Goal: Obtain resource: Download file/media

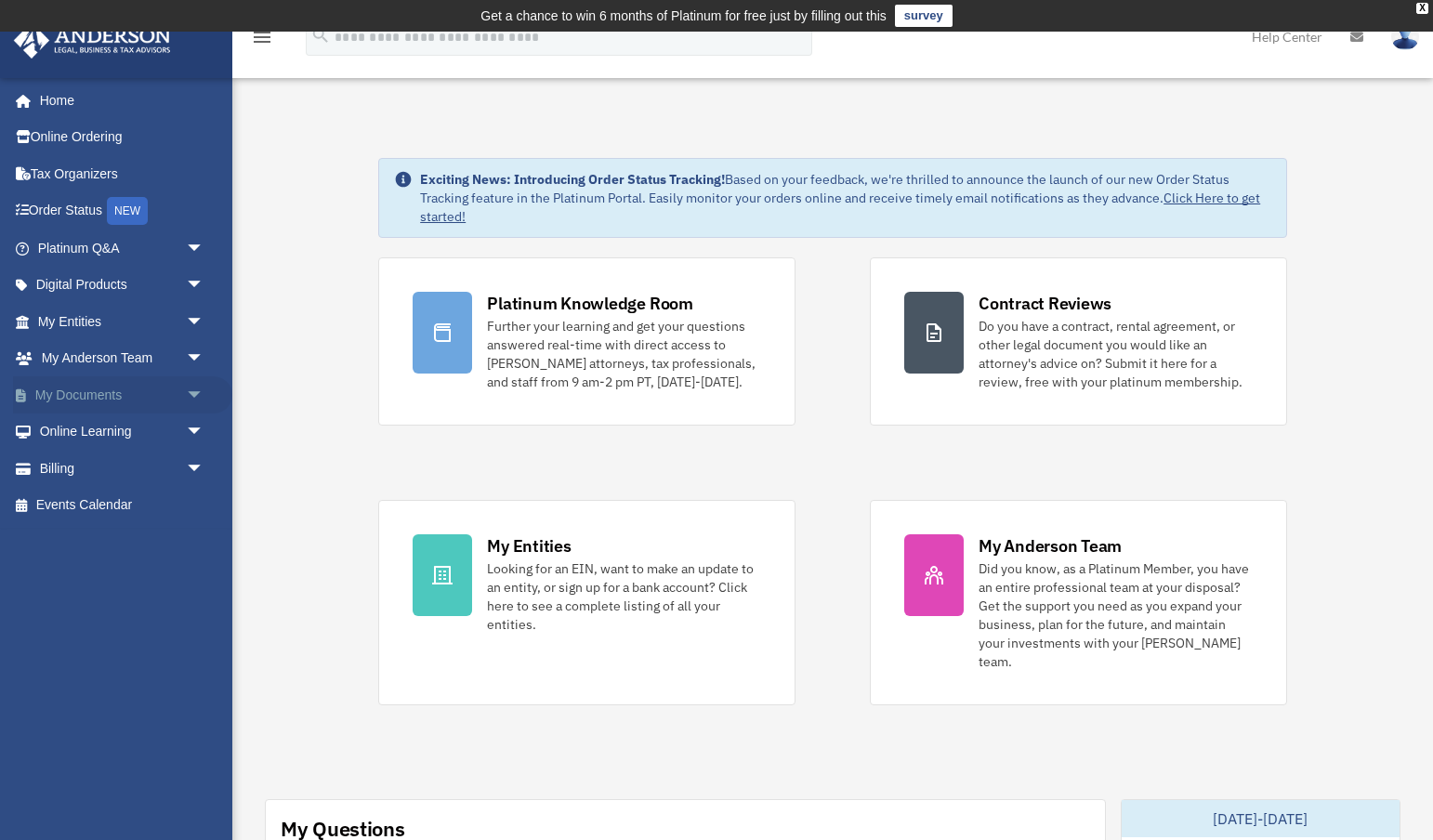
click at [192, 388] on span "arrow_drop_down" at bounding box center [205, 395] width 38 height 39
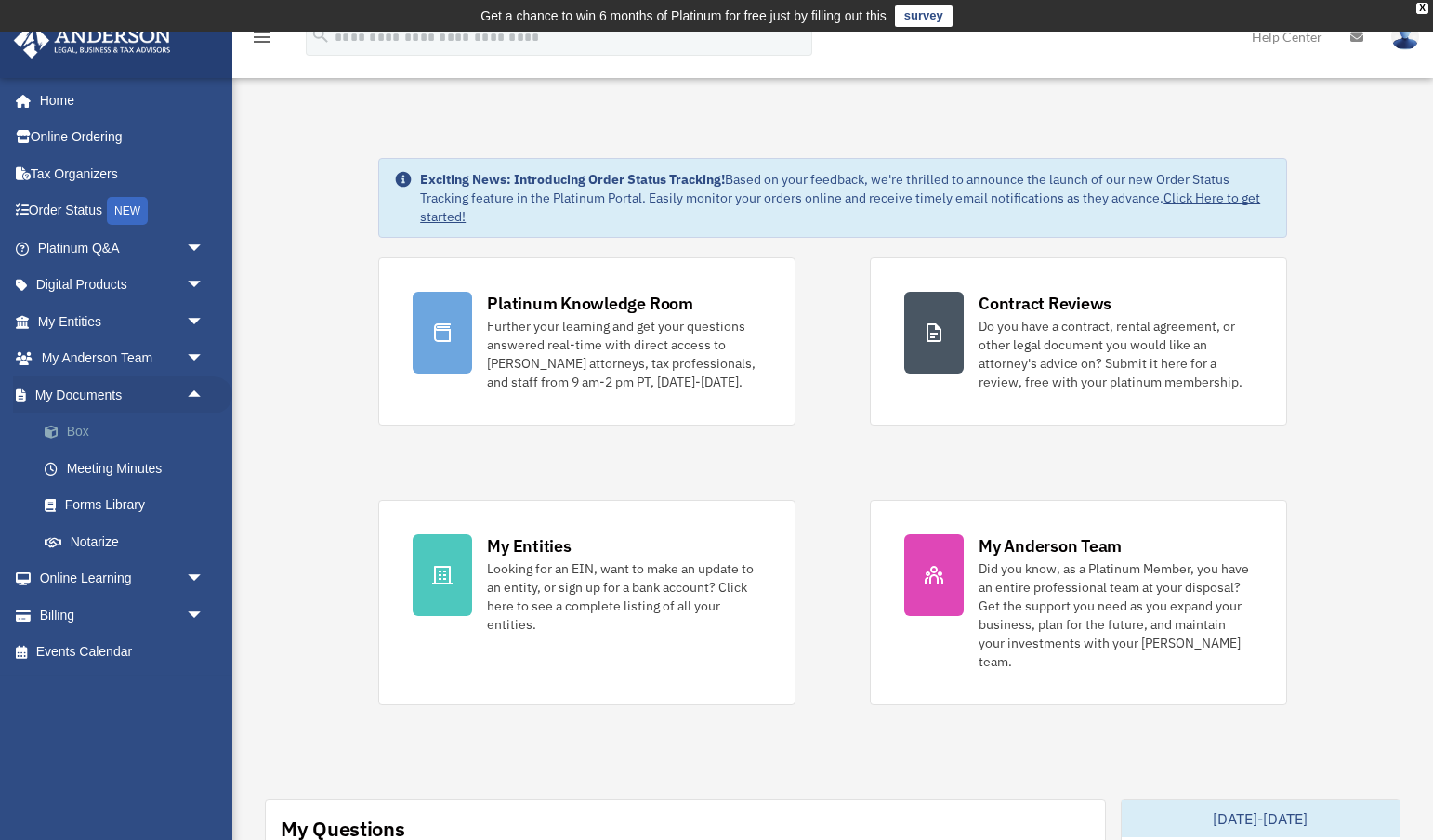
click at [76, 423] on link "Box" at bounding box center [129, 433] width 206 height 38
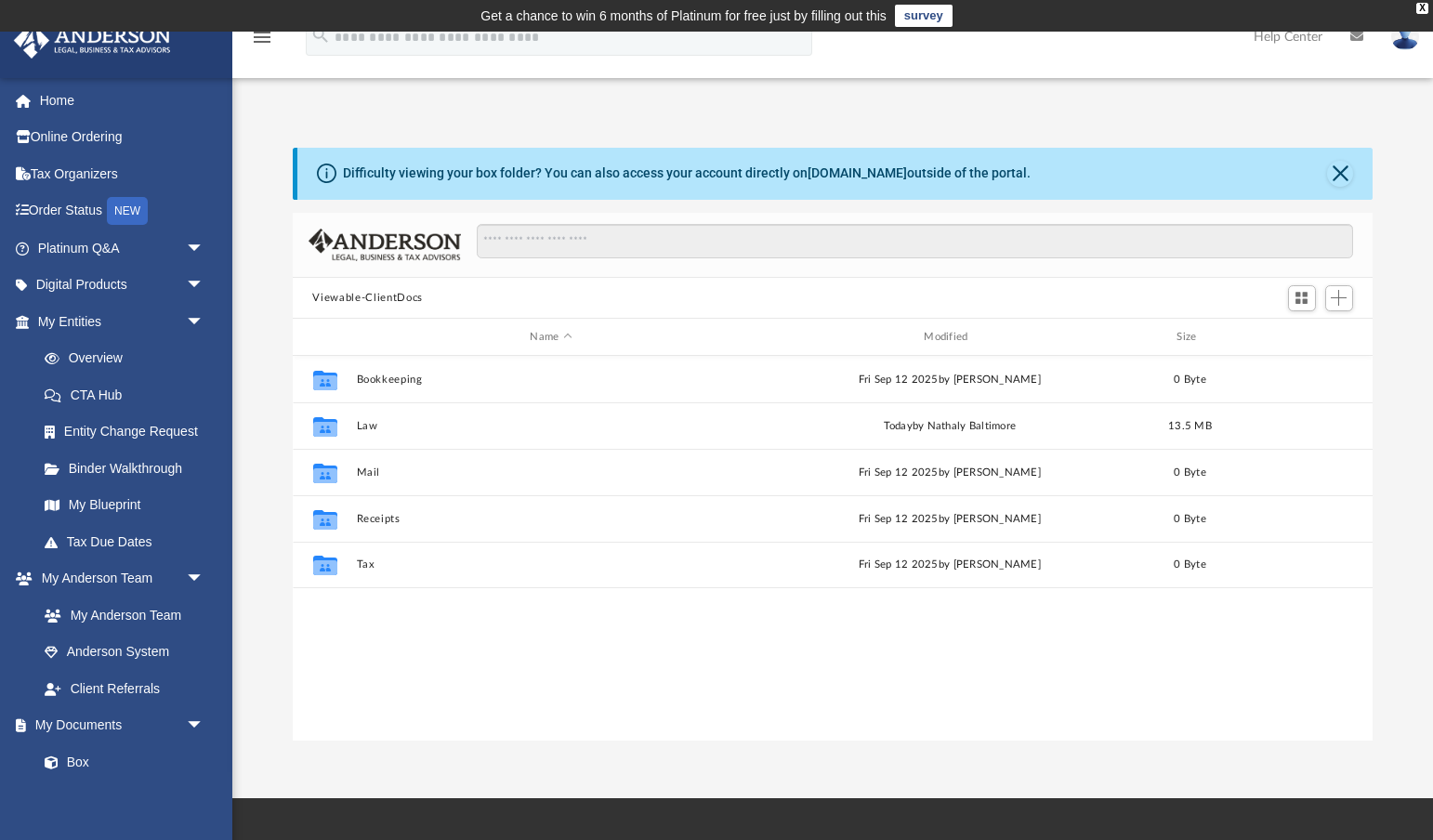
scroll to position [1, 1]
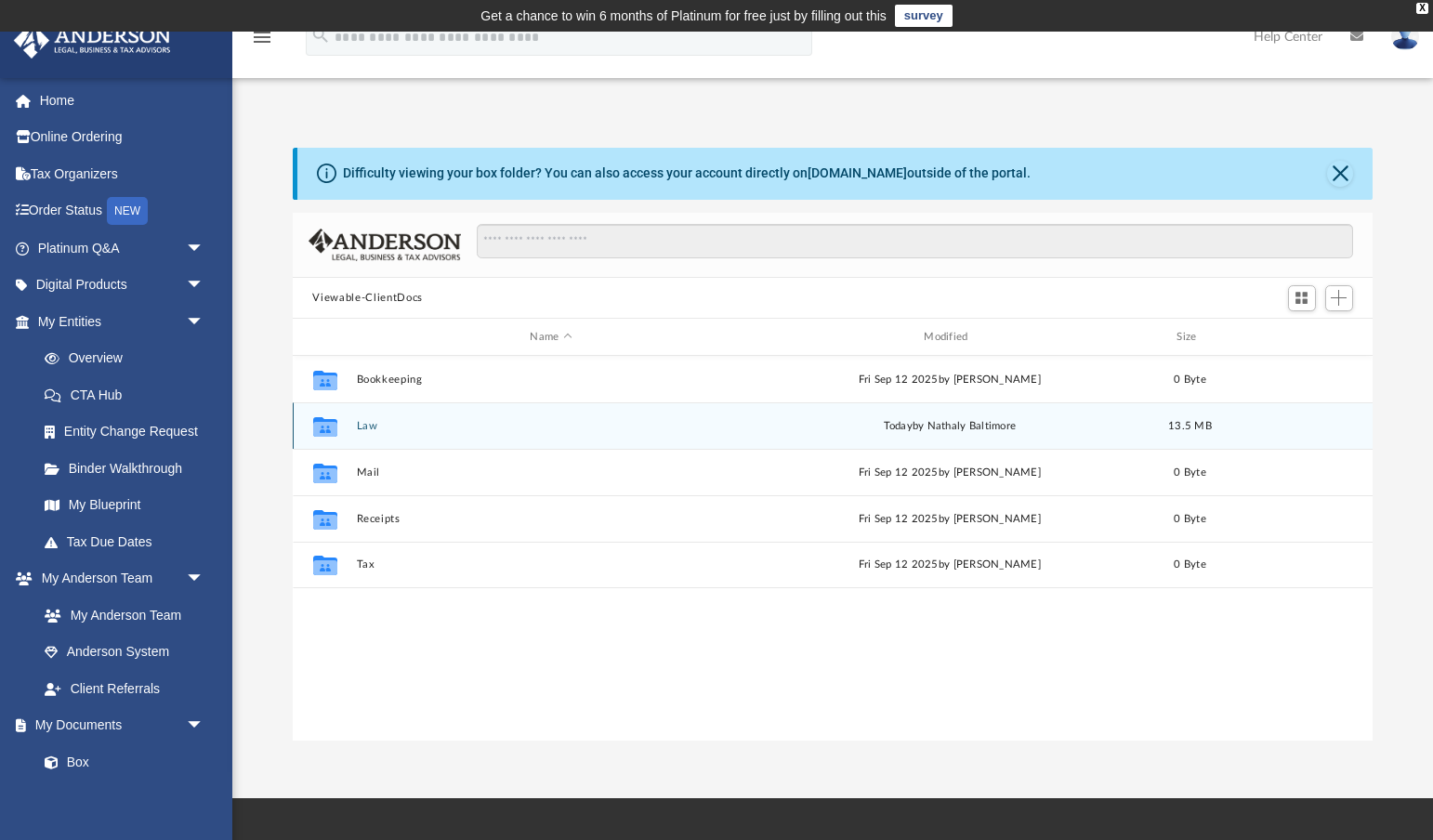
click at [363, 425] on button "Law" at bounding box center [550, 426] width 390 height 12
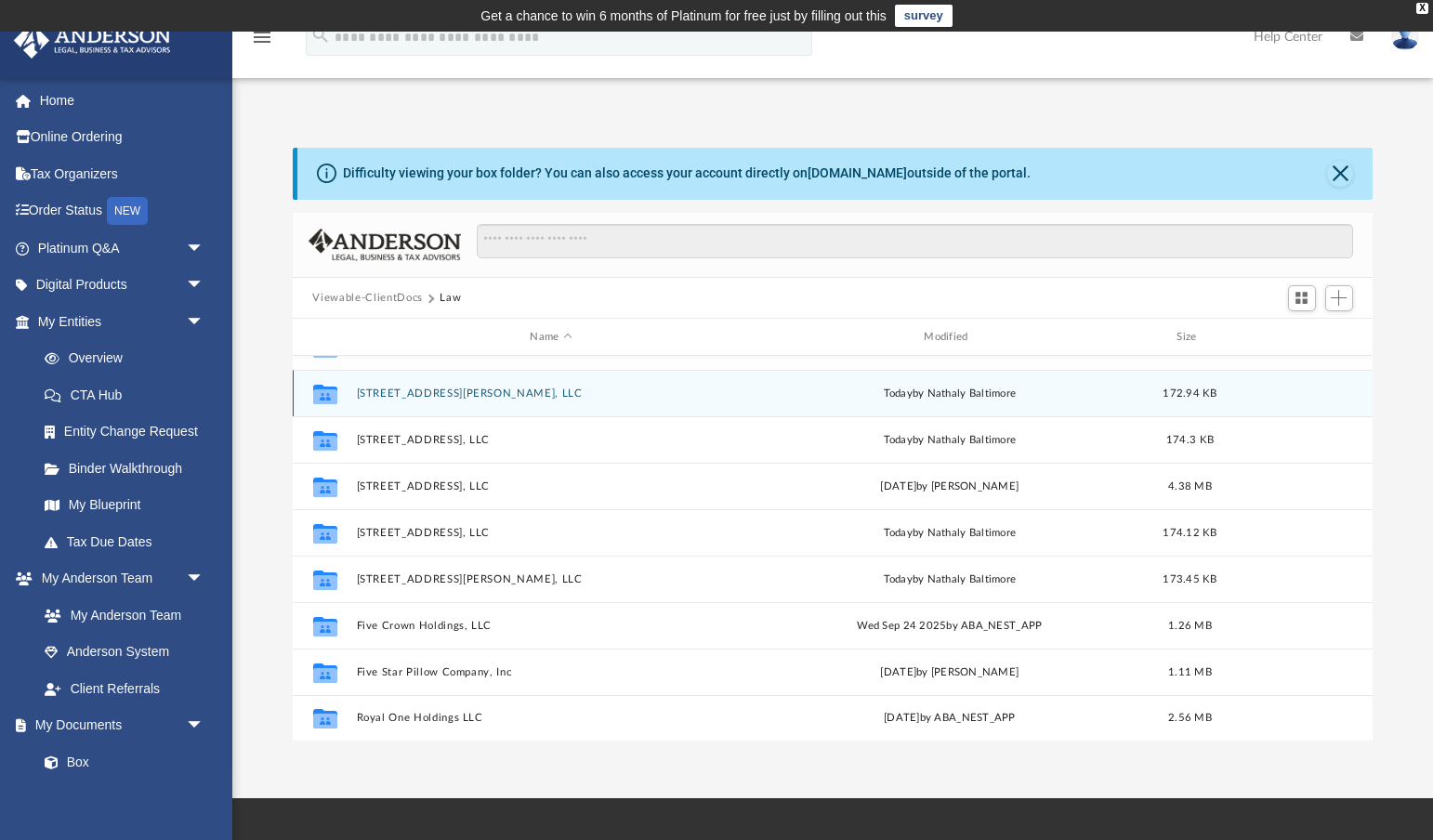
scroll to position [79, 0]
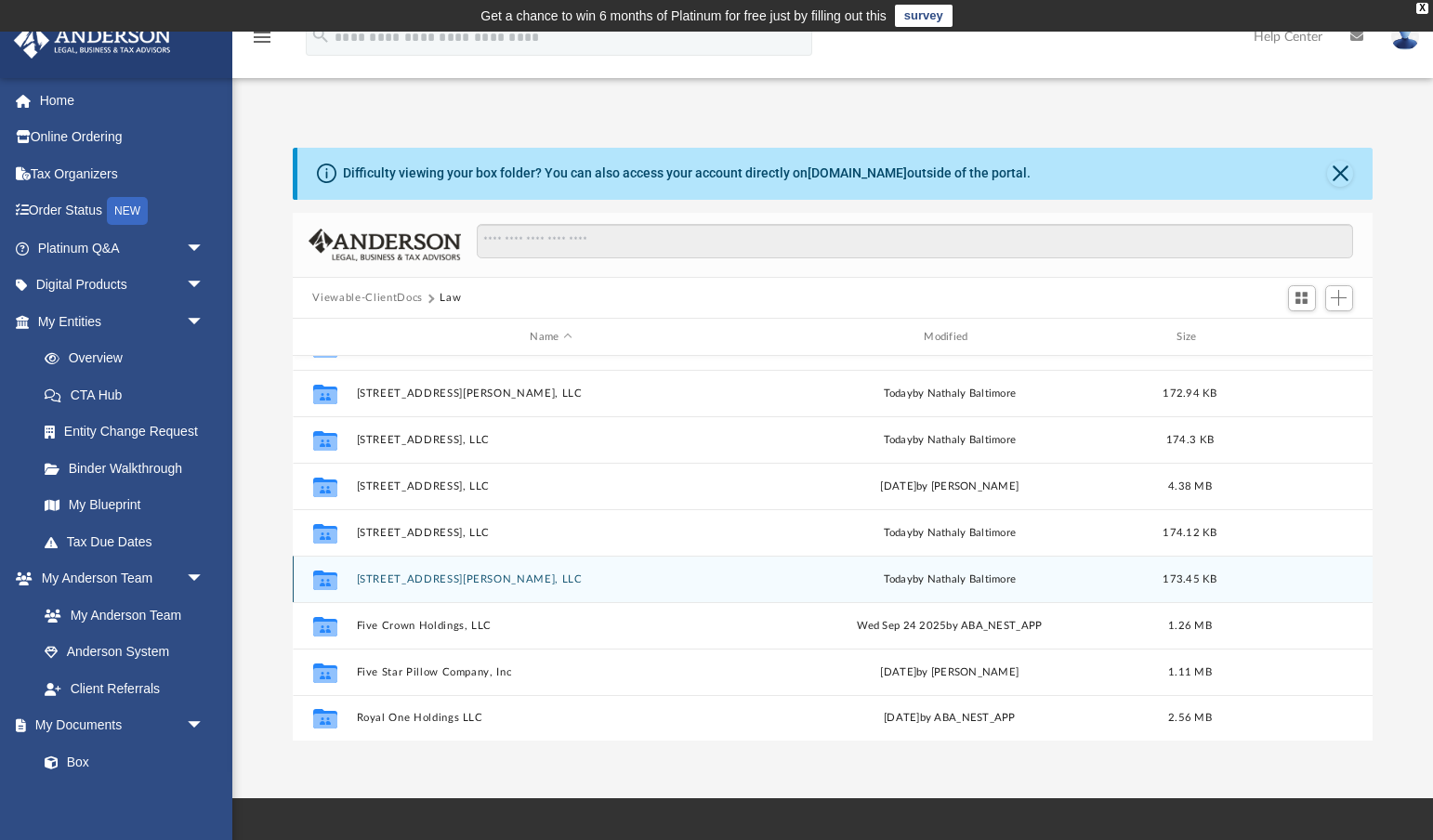
click at [408, 579] on button "[STREET_ADDRESS][PERSON_NAME], LLC" at bounding box center [550, 579] width 390 height 12
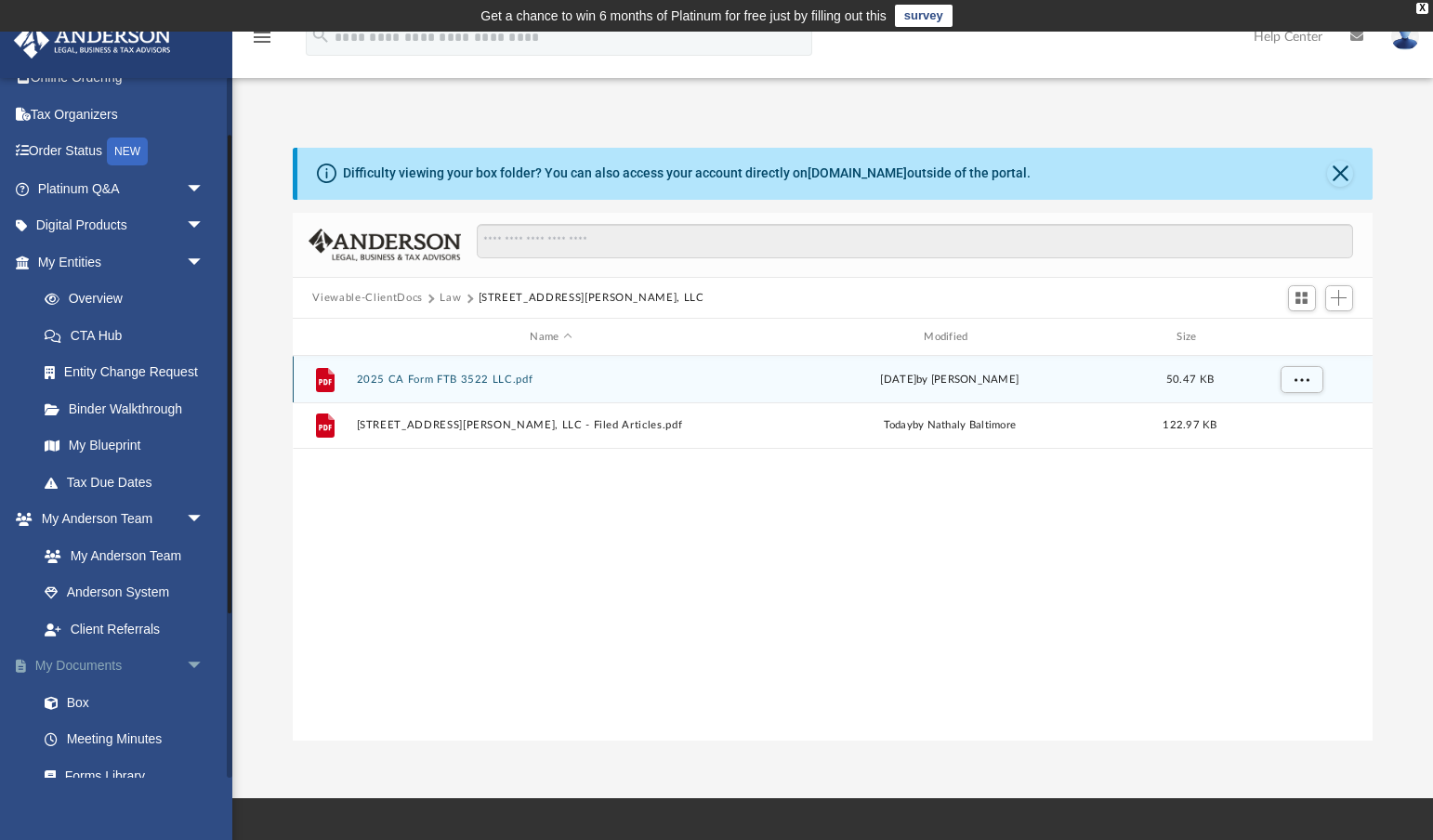
scroll to position [142, 0]
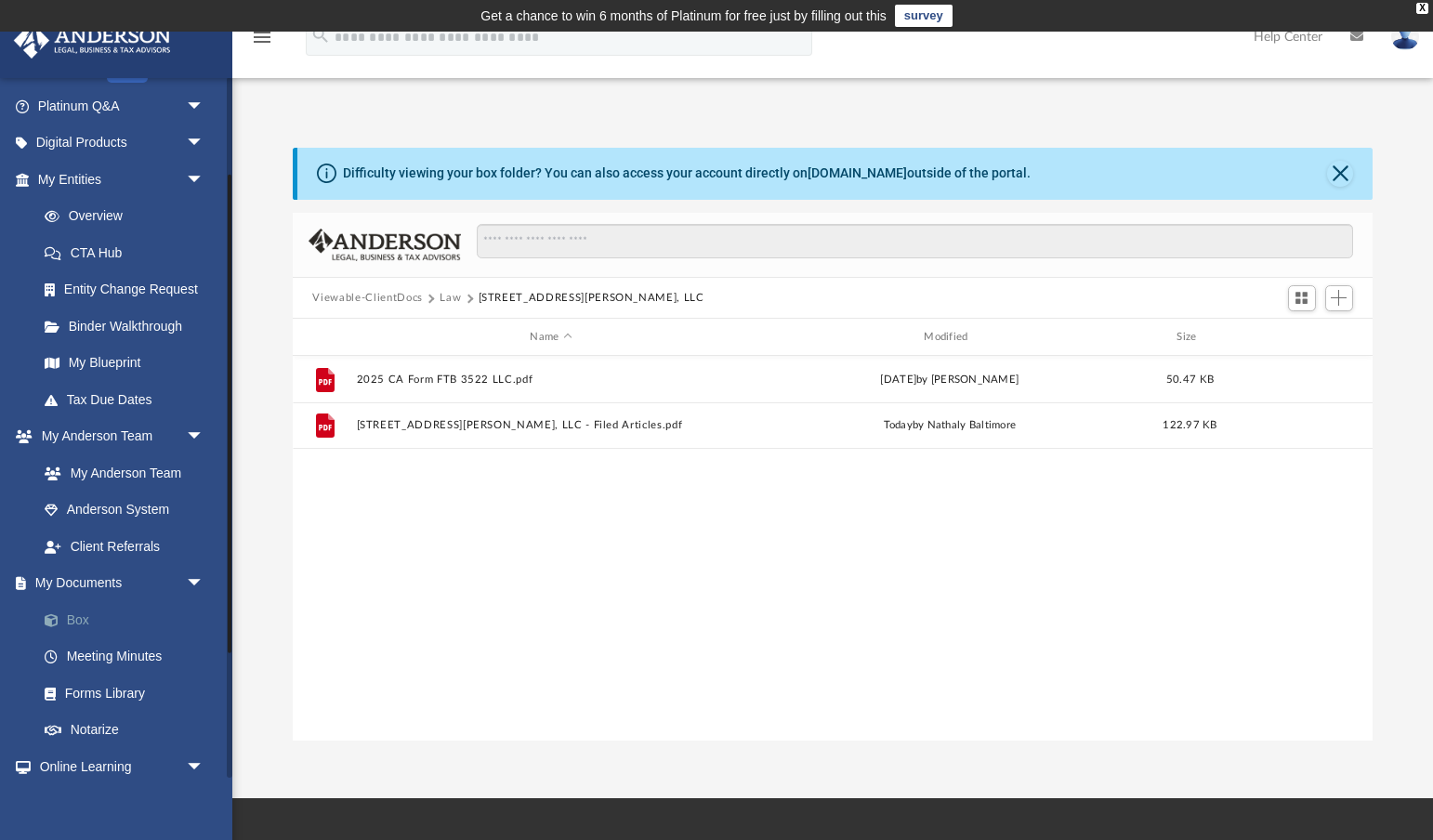
click at [84, 612] on link "Box" at bounding box center [129, 620] width 206 height 38
click at [78, 609] on link "Box" at bounding box center [129, 620] width 206 height 38
click at [449, 296] on button "Law" at bounding box center [450, 298] width 22 height 17
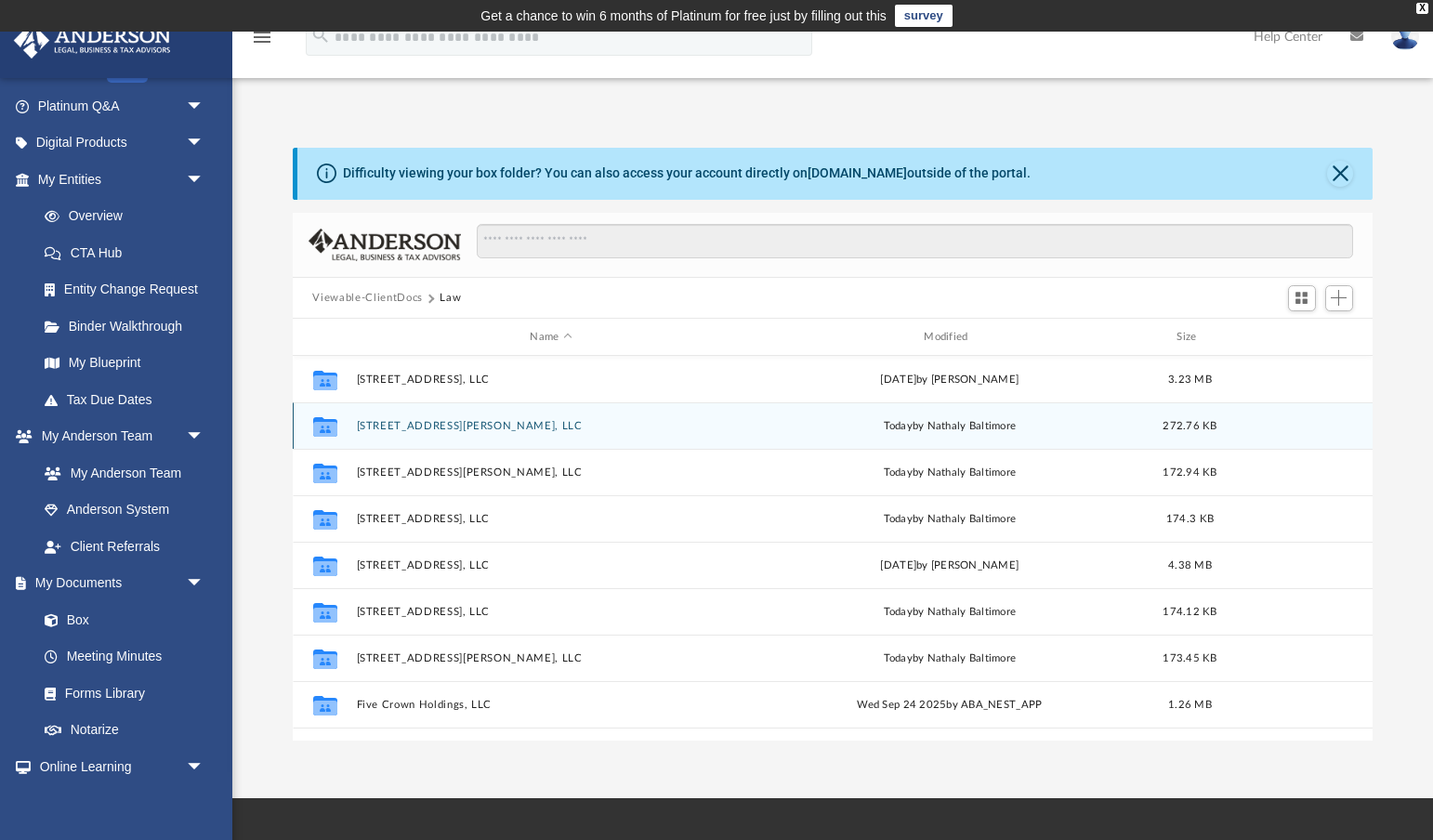
click at [451, 426] on button "3840 Walton Avenue, LLC" at bounding box center [550, 426] width 390 height 12
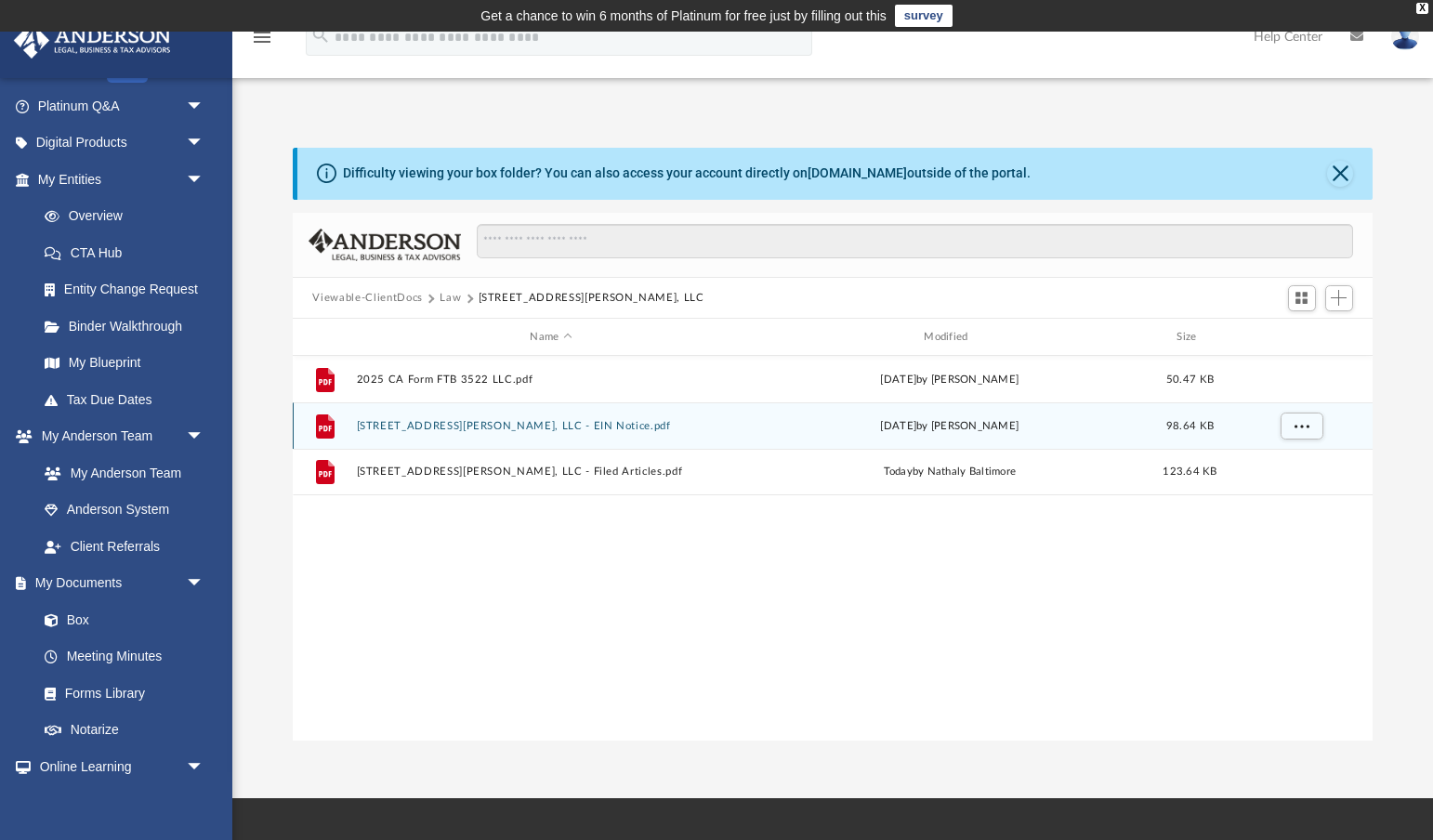
click at [530, 424] on button "3840 Walton Avenue, LLC - EIN Notice.pdf" at bounding box center [550, 426] width 390 height 12
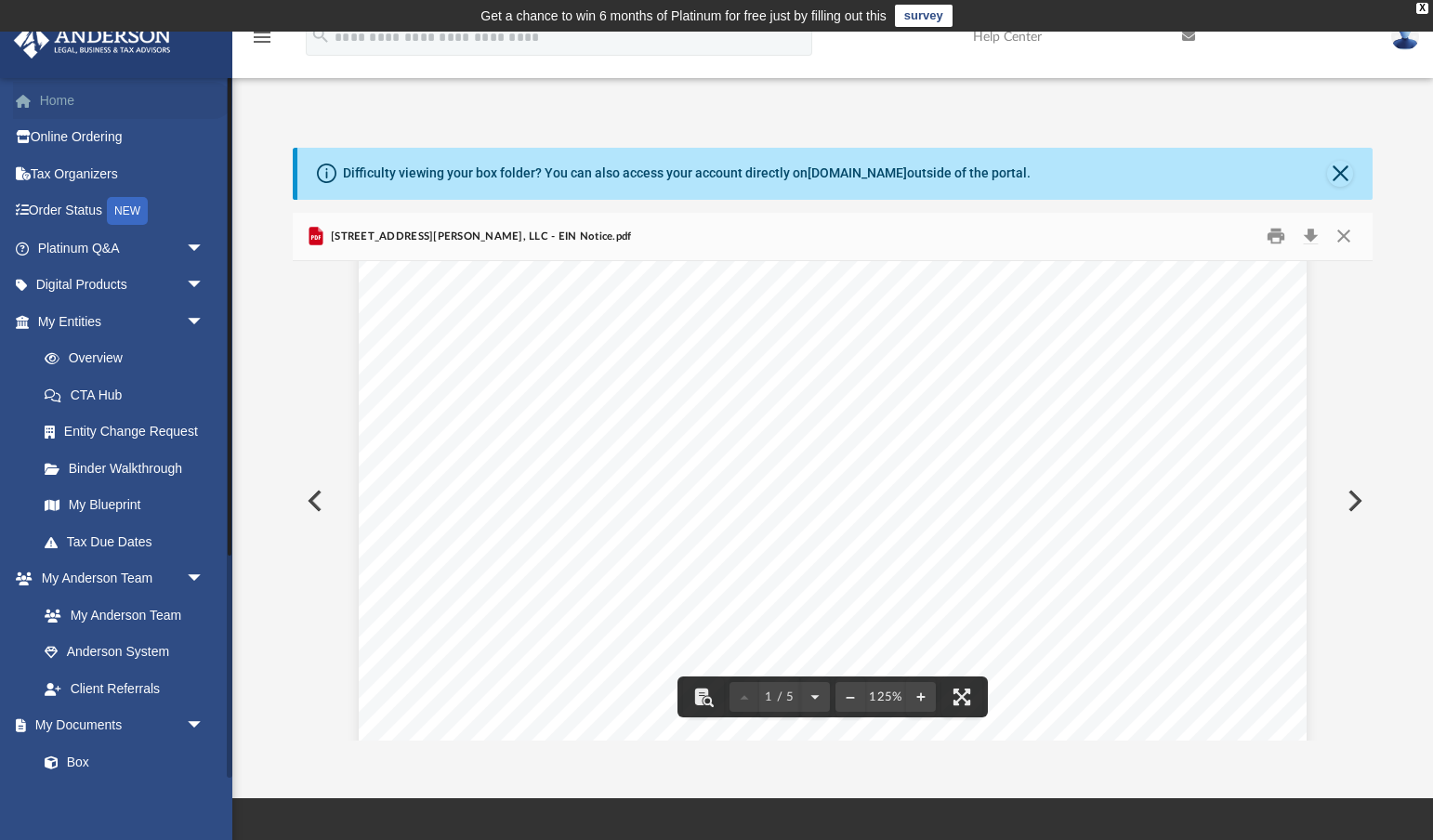
click at [52, 103] on link "Home" at bounding box center [122, 101] width 219 height 38
